Goal: Communication & Community: Answer question/provide support

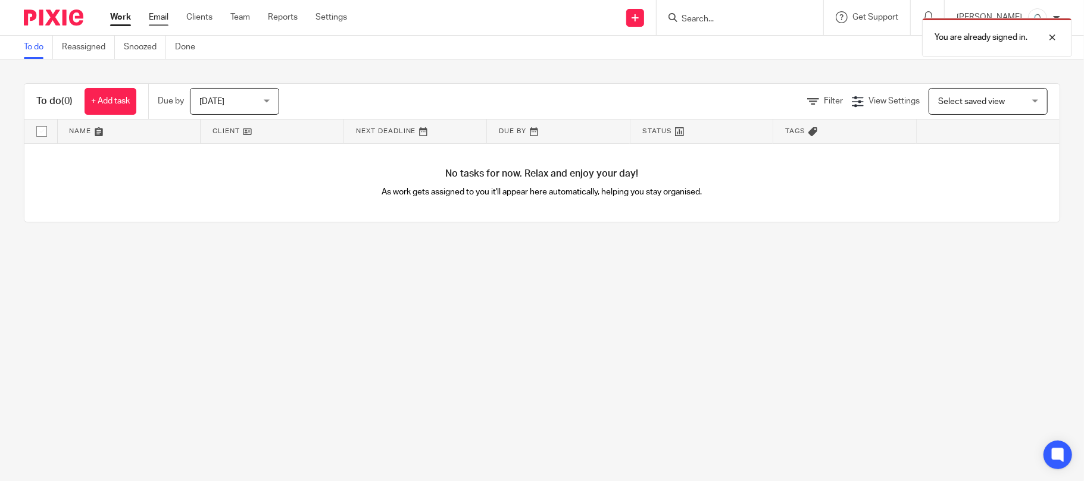
click at [163, 13] on link "Email" at bounding box center [159, 17] width 20 height 12
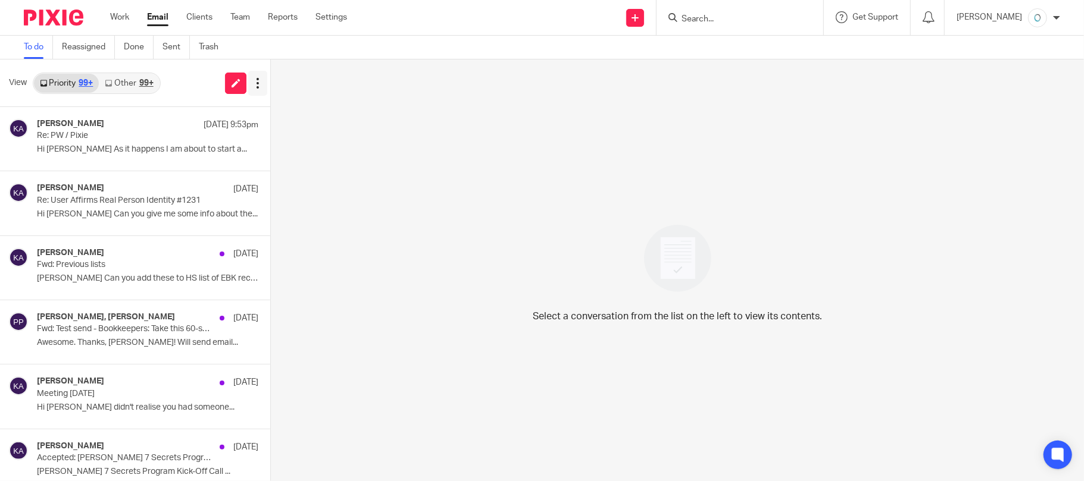
click at [255, 82] on icon at bounding box center [258, 83] width 12 height 12
drag, startPoint x: 472, startPoint y: 139, endPoint x: 305, endPoint y: 139, distance: 167.2
click at [470, 139] on div "Select a conversation from the list on the left to view its contents." at bounding box center [677, 271] width 813 height 422
click at [102, 145] on p "Hi [PERSON_NAME] As it happens I am about to start a..." at bounding box center [130, 150] width 186 height 10
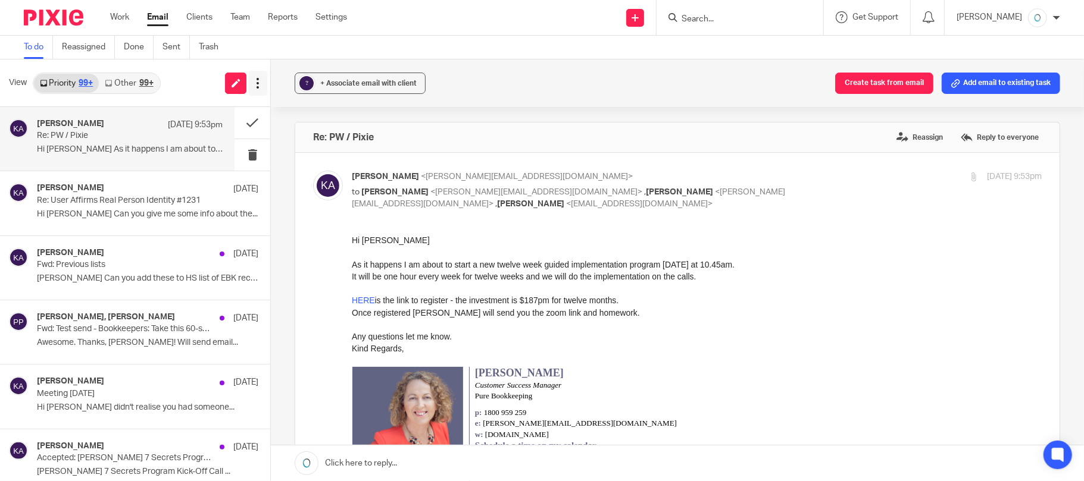
click at [258, 82] on icon at bounding box center [258, 83] width 12 height 12
